Goal: Task Accomplishment & Management: Complete application form

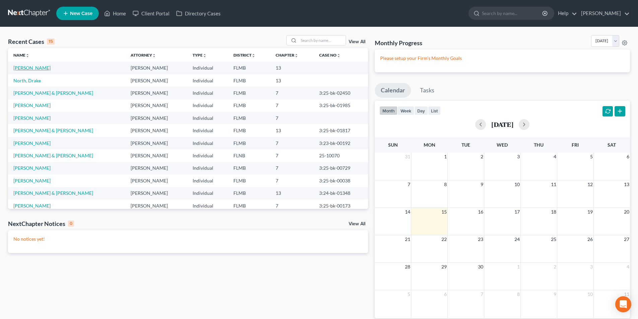
click at [36, 69] on link "[PERSON_NAME]" at bounding box center [31, 68] width 37 height 6
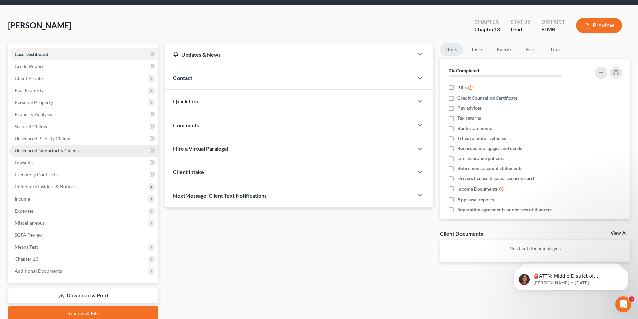
scroll to position [33, 0]
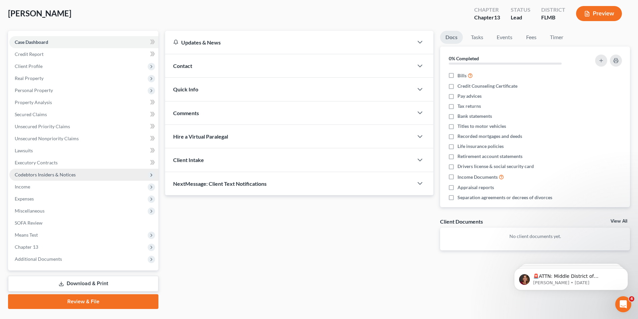
click at [27, 174] on span "Codebtors Insiders & Notices" at bounding box center [45, 175] width 61 height 6
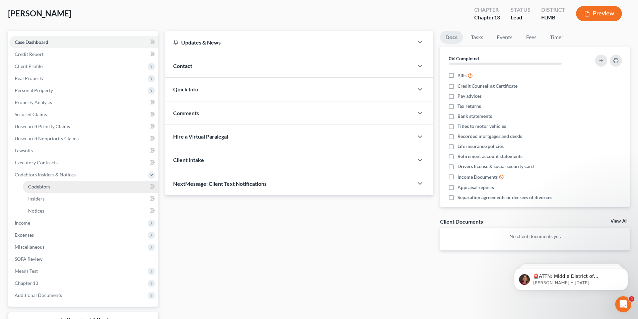
click at [41, 187] on span "Codebtors" at bounding box center [39, 187] width 22 height 6
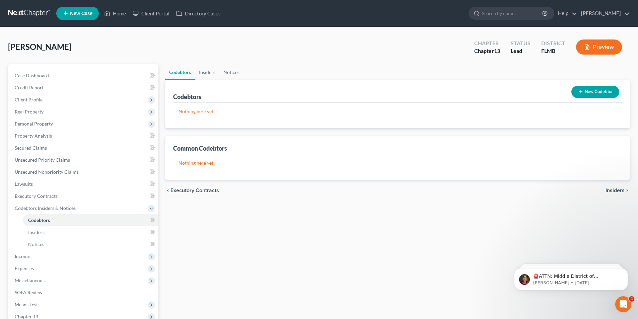
click at [600, 94] on button "New Codebtor" at bounding box center [595, 92] width 48 height 12
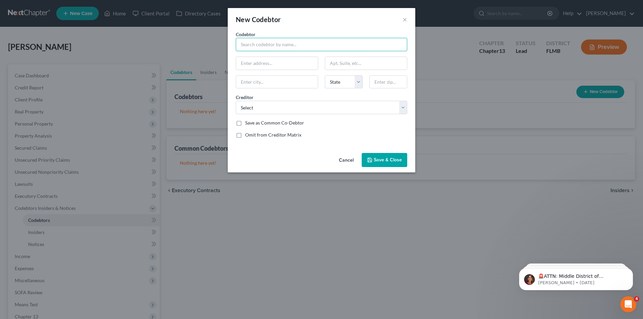
click at [276, 44] on input "text" at bounding box center [321, 44] width 171 height 13
type input "[PERSON_NAME]"
click at [272, 60] on input "text" at bounding box center [277, 63] width 82 height 13
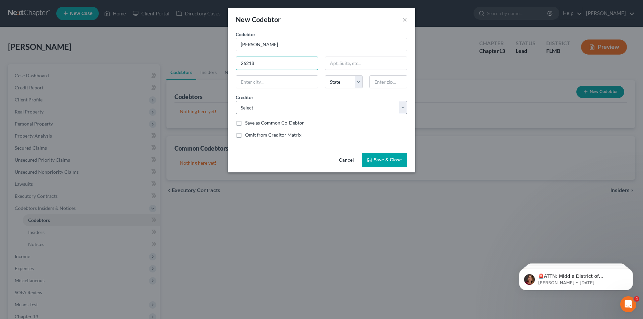
type input "26218"
click at [403, 107] on select "Select MoneySharp The [PERSON_NAME] Trust Capital One Bank Upgrade Avant Coment…" at bounding box center [321, 107] width 171 height 13
select select "1"
click at [236, 101] on select "Select MoneySharp The [PERSON_NAME] Trust Capital One Bank Upgrade Avant Coment…" at bounding box center [321, 107] width 171 height 13
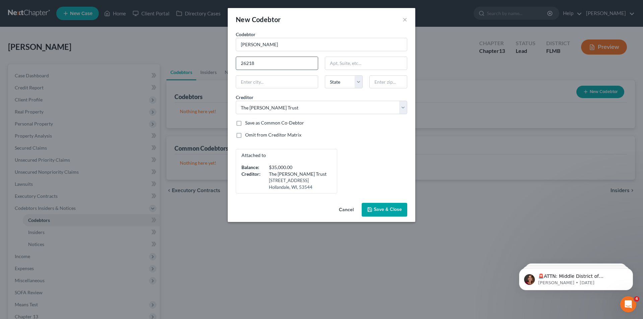
click at [290, 65] on input "26218" at bounding box center [277, 63] width 82 height 13
type input "[STREET_ADDRESS]"
type input "b"
type input "Branford"
select select "9"
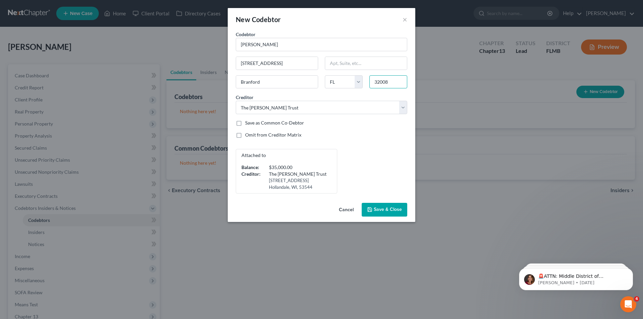
type input "32008"
click at [381, 208] on span "Save & Close" at bounding box center [388, 210] width 28 height 6
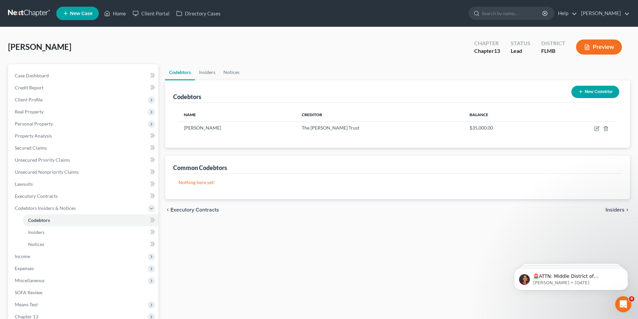
click at [591, 88] on button "New Codebtor" at bounding box center [595, 92] width 48 height 12
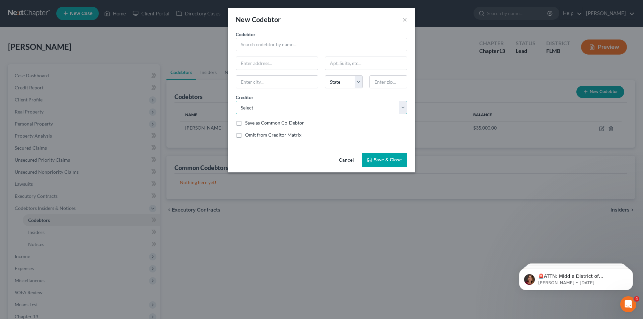
click at [324, 108] on select "Select MoneySharp The [PERSON_NAME] Trust Capital One Bank Upgrade Avant Coment…" at bounding box center [321, 107] width 171 height 13
select select "9"
click at [236, 101] on select "Select MoneySharp The [PERSON_NAME] Trust Capital One Bank Upgrade Avant Coment…" at bounding box center [321, 107] width 171 height 13
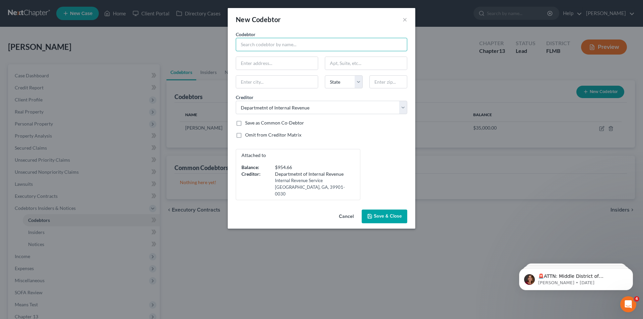
click at [273, 44] on input "text" at bounding box center [321, 44] width 171 height 13
type input "[PERSON_NAME]"
type input "[STREET_ADDRESS]"
type input "Branford"
select select "9"
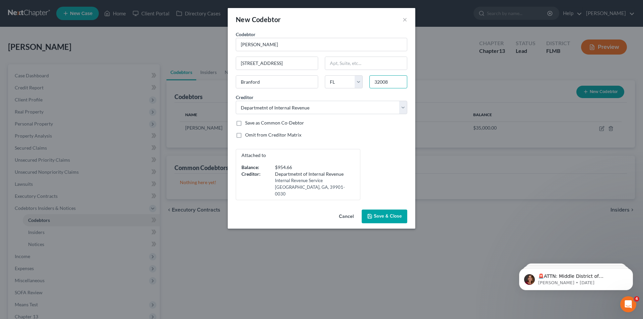
type input "32008"
click at [379, 216] on span "Save & Close" at bounding box center [388, 217] width 28 height 6
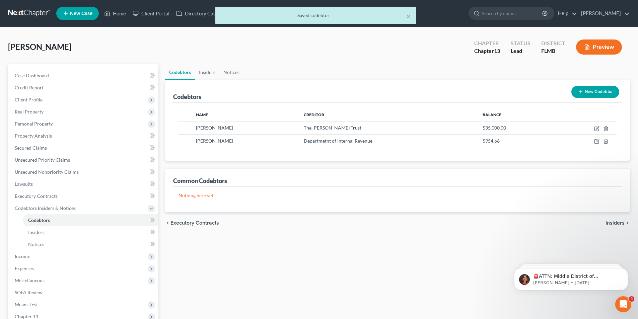
click at [598, 97] on button "New Codebtor" at bounding box center [595, 92] width 48 height 12
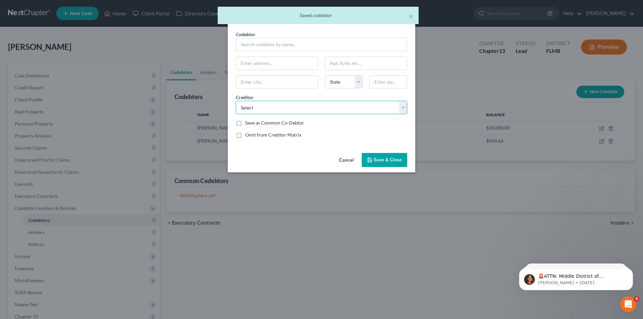
click at [312, 103] on select "Select MoneySharp The [PERSON_NAME] Trust Capital One Bank Upgrade Avant Coment…" at bounding box center [321, 107] width 171 height 13
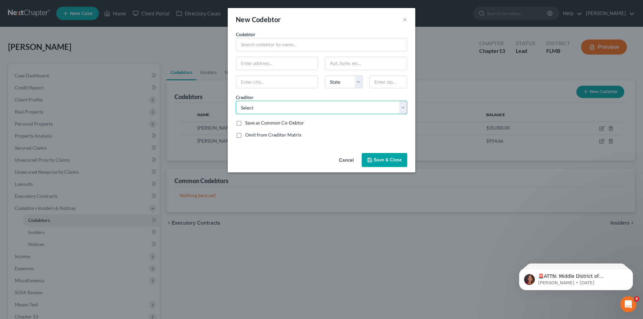
select select "12"
click at [236, 101] on select "Select MoneySharp The [PERSON_NAME] Trust Capital One Bank Upgrade Avant Coment…" at bounding box center [321, 107] width 171 height 13
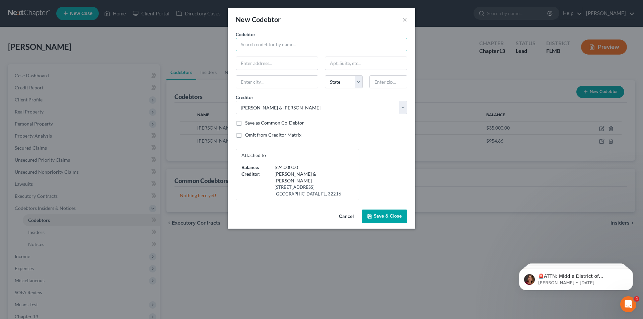
click at [256, 47] on input "text" at bounding box center [321, 44] width 171 height 13
type input "[PERSON_NAME]"
type input "26218"
type input "US Hwy 129"
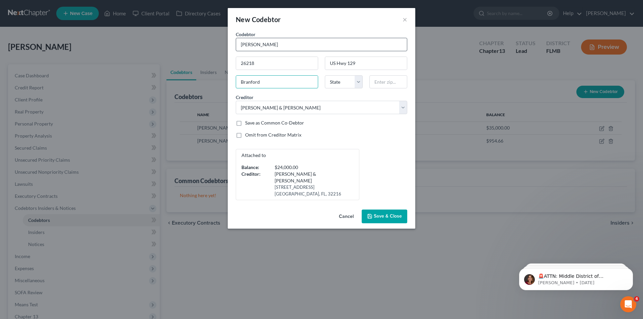
type input "Branford"
select select "9"
type input "32008"
click at [391, 214] on span "Save & Close" at bounding box center [388, 217] width 28 height 6
